Goal: Find contact information: Obtain details needed to contact an individual or organization

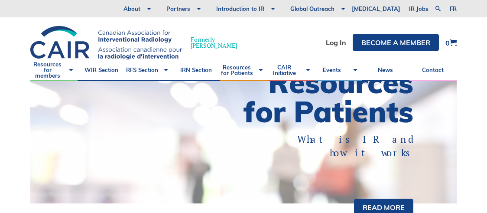
click at [214, 177] on div at bounding box center [243, 142] width 427 height 122
click at [437, 71] on link "Contact" at bounding box center [433, 70] width 47 height 22
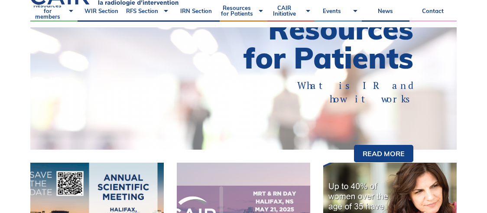
scroll to position [101, 0]
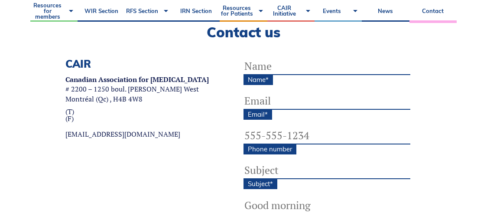
scroll to position [274, 0]
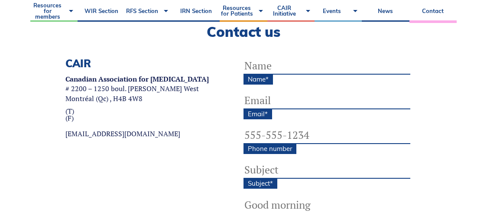
click at [456, 169] on div "Name * Email * Phone number Subject * Message * Send" at bounding box center [350, 180] width 213 height 246
click at [183, 171] on div "CAIR Canadian Association for [MEDICAL_DATA] # 2200 – 1250 boul. [PERSON_NAME][…" at bounding box center [137, 180] width 144 height 246
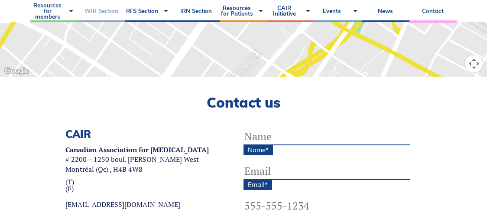
scroll to position [202, 0]
